Goal: Find specific page/section: Find specific page/section

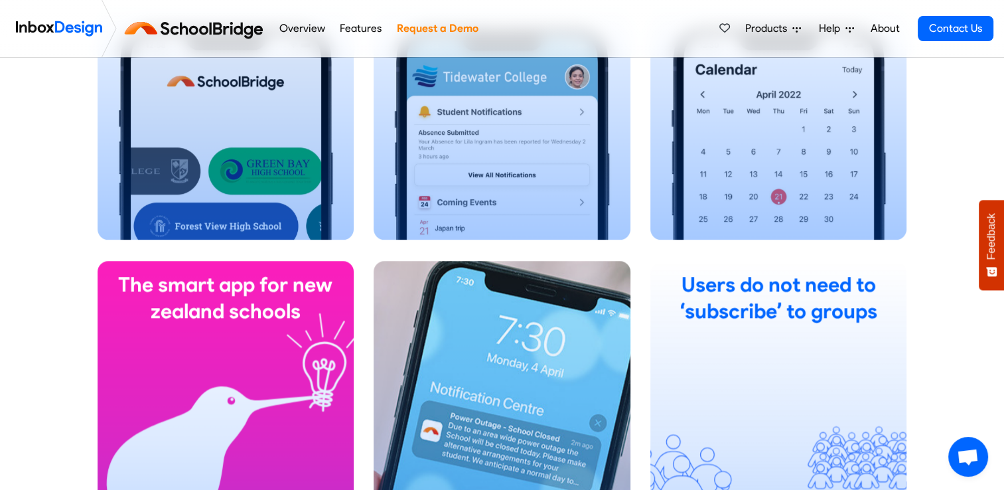
scroll to position [1053, 0]
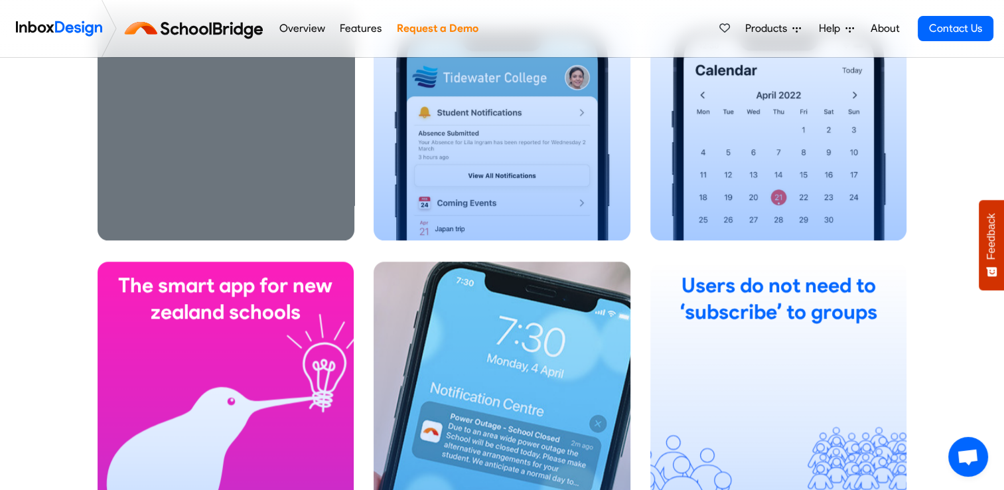
click at [302, 179] on div "Caregivers Easy sign in to report absences, get important alerts and news, acce…" at bounding box center [226, 54] width 257 height 372
click at [269, 177] on div "Caregivers Easy sign in to report absences, get important alerts and news, acce…" at bounding box center [226, 54] width 257 height 372
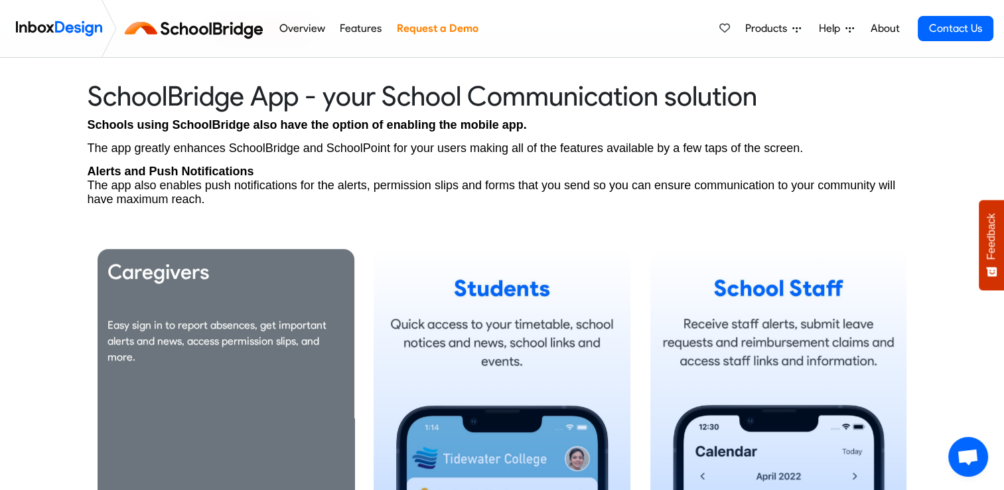
scroll to position [0, 0]
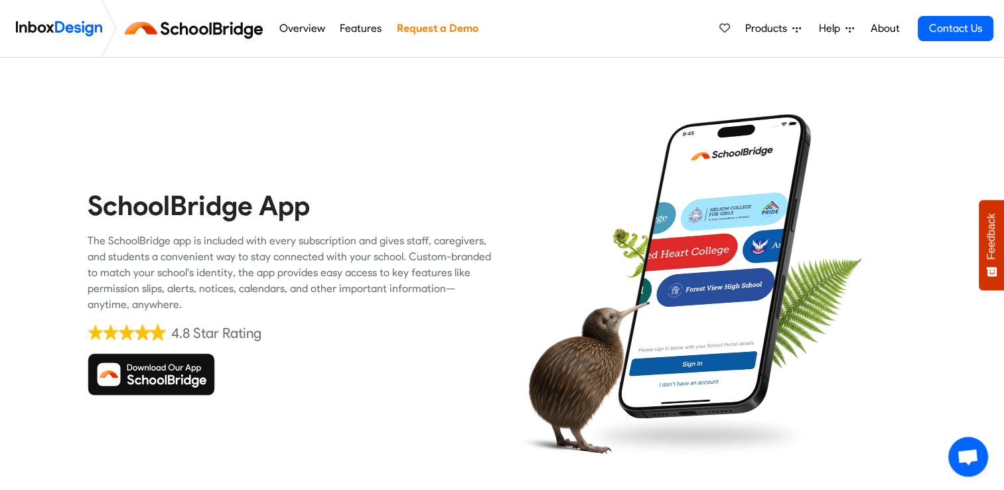
click at [216, 36] on img at bounding box center [196, 29] width 149 height 32
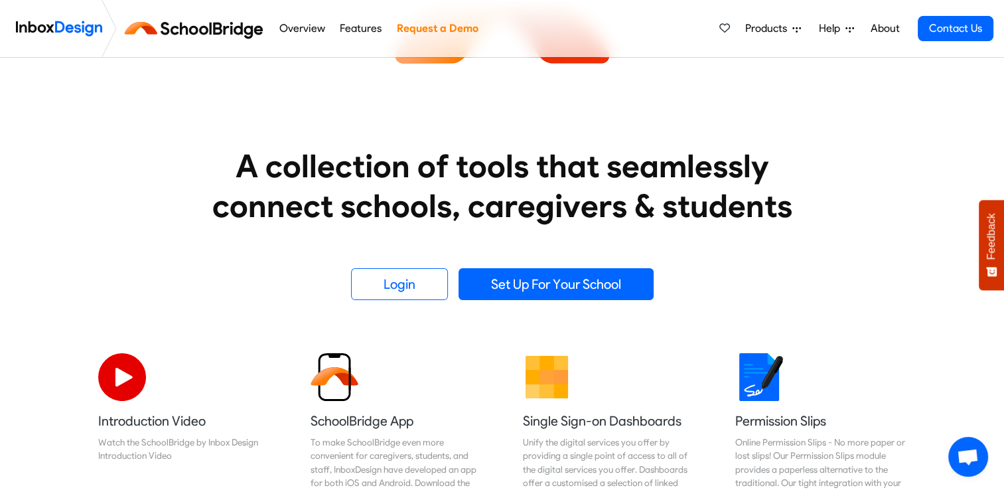
scroll to position [157, 0]
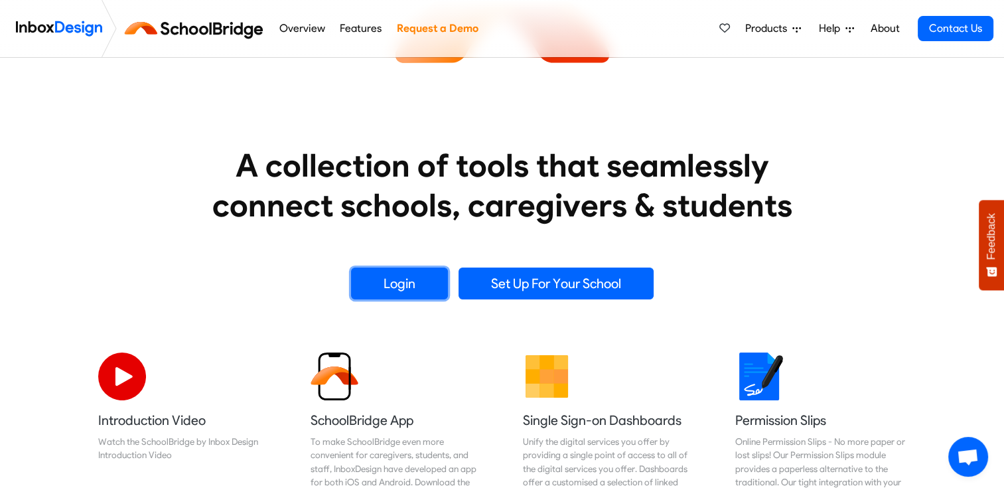
click at [424, 278] on link "Login" at bounding box center [399, 283] width 97 height 32
